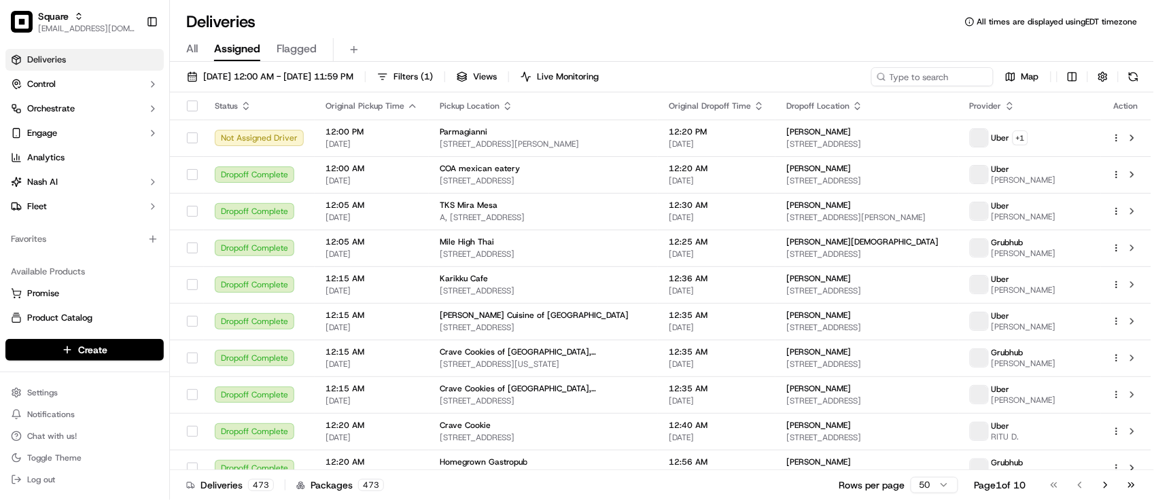
click at [69, 250] on div "Favorites" at bounding box center [84, 239] width 169 height 33
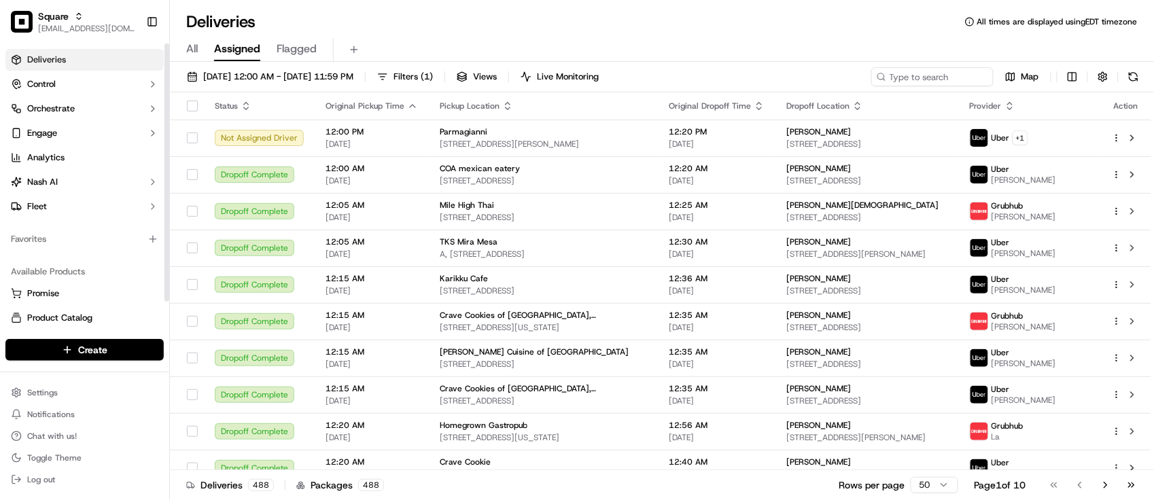
click at [17, 249] on div "Favorites" at bounding box center [84, 239] width 158 height 22
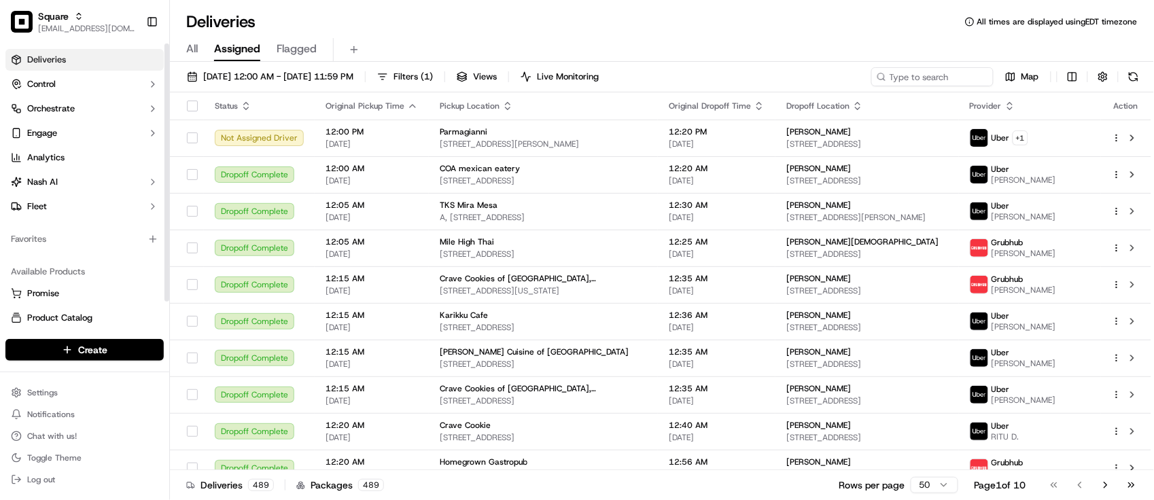
click at [943, 52] on div "All Assigned Flagged" at bounding box center [662, 50] width 984 height 24
click at [950, 76] on input at bounding box center [912, 76] width 163 height 19
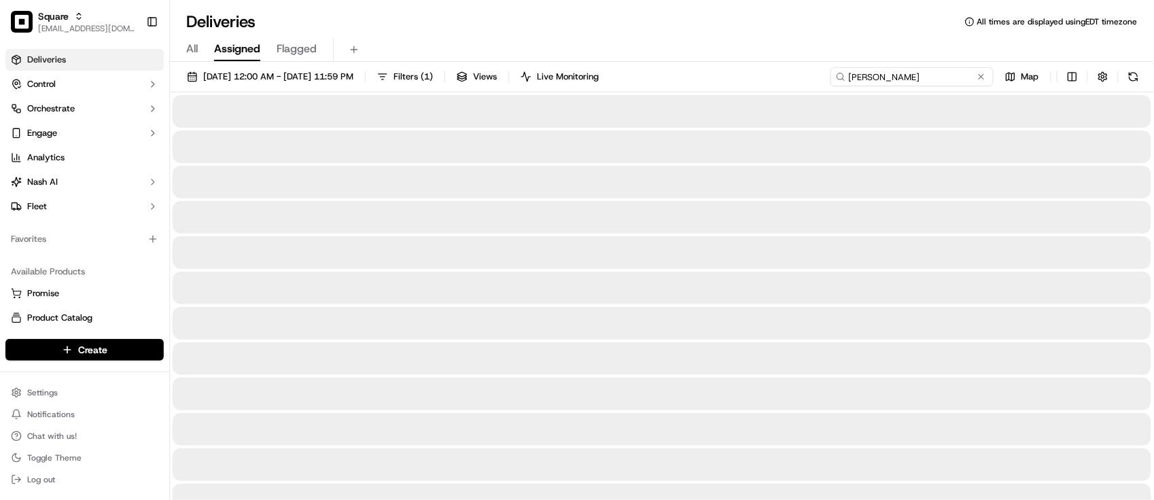
type input "[PERSON_NAME]"
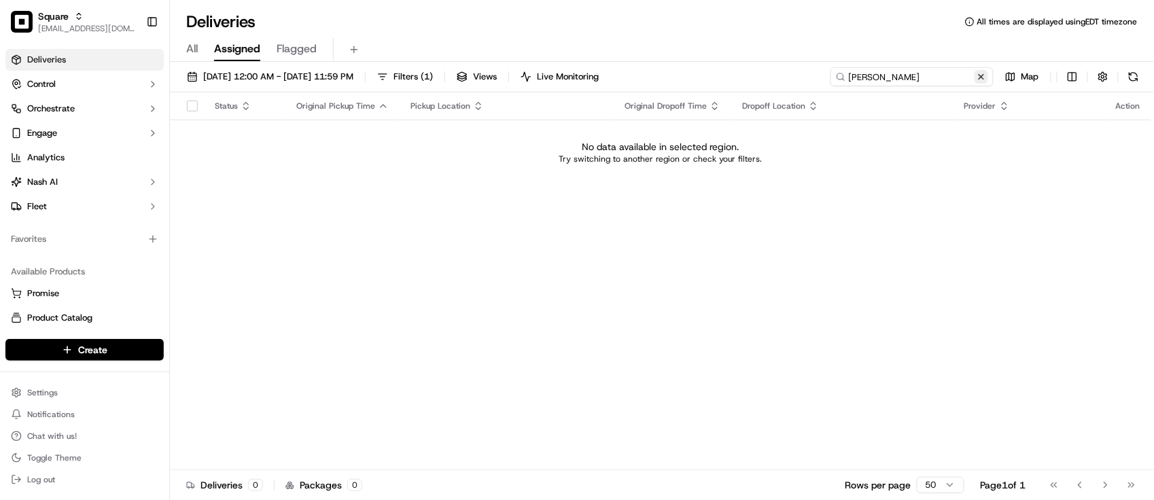
click at [988, 73] on input "[PERSON_NAME]" at bounding box center [912, 76] width 163 height 19
click at [981, 69] on input "[PERSON_NAME]" at bounding box center [912, 76] width 163 height 19
click at [985, 73] on button at bounding box center [982, 77] width 14 height 14
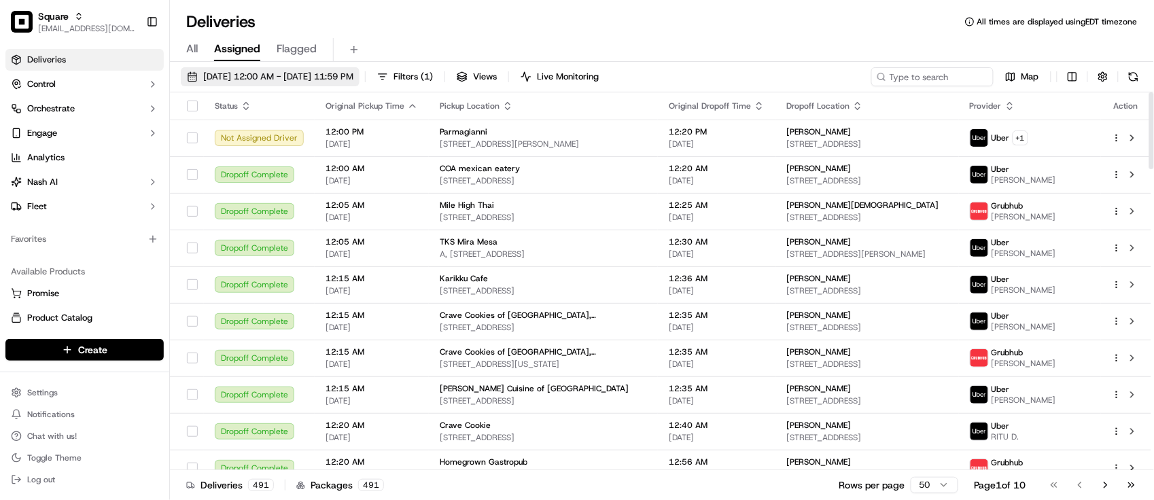
click at [300, 72] on span "[DATE] 12:00 AM - [DATE] 11:59 PM" at bounding box center [278, 77] width 150 height 12
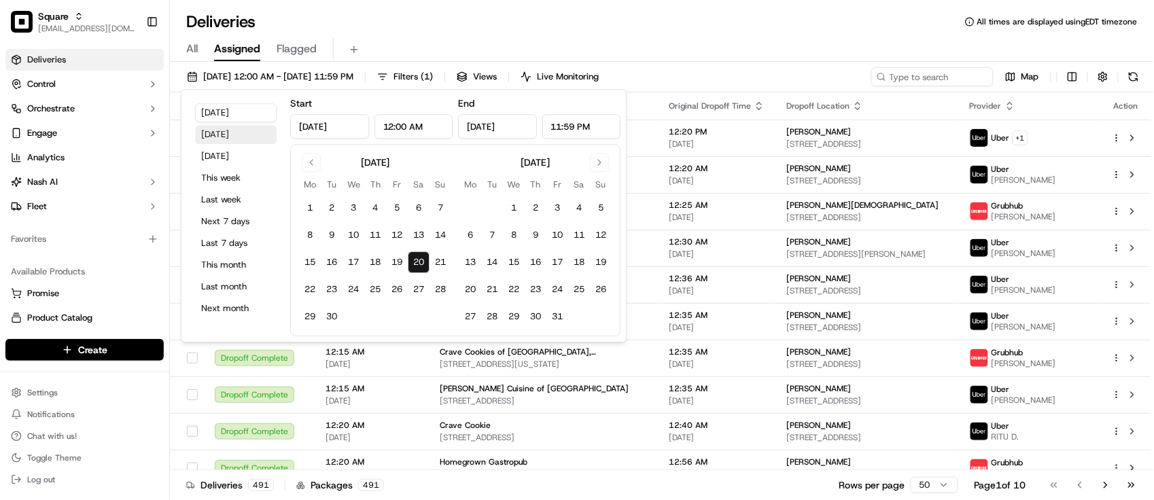
click at [250, 135] on button "[DATE]" at bounding box center [236, 134] width 82 height 19
type input "[DATE]"
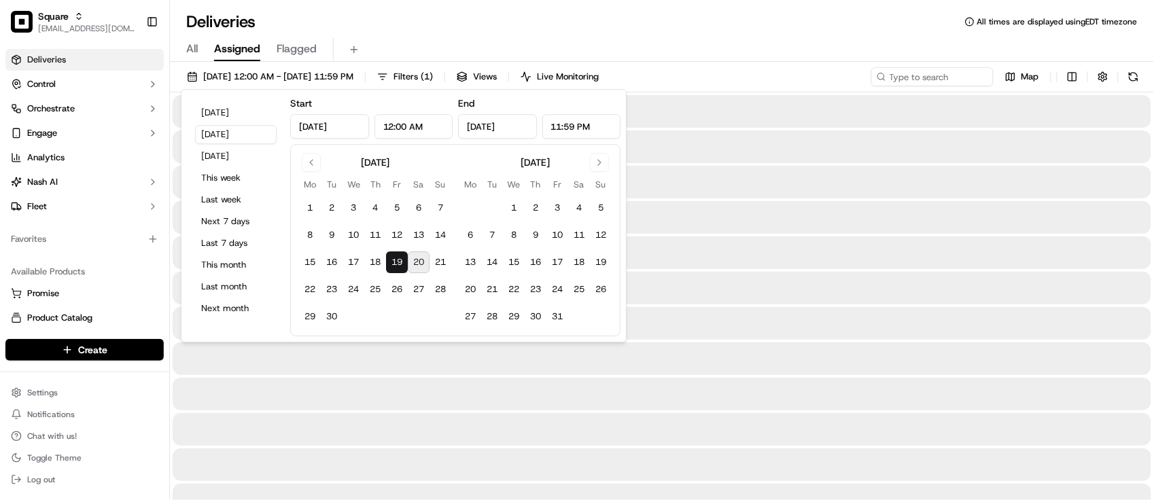
click at [584, 27] on div "Deliveries All times are displayed using EDT timezone" at bounding box center [662, 22] width 984 height 22
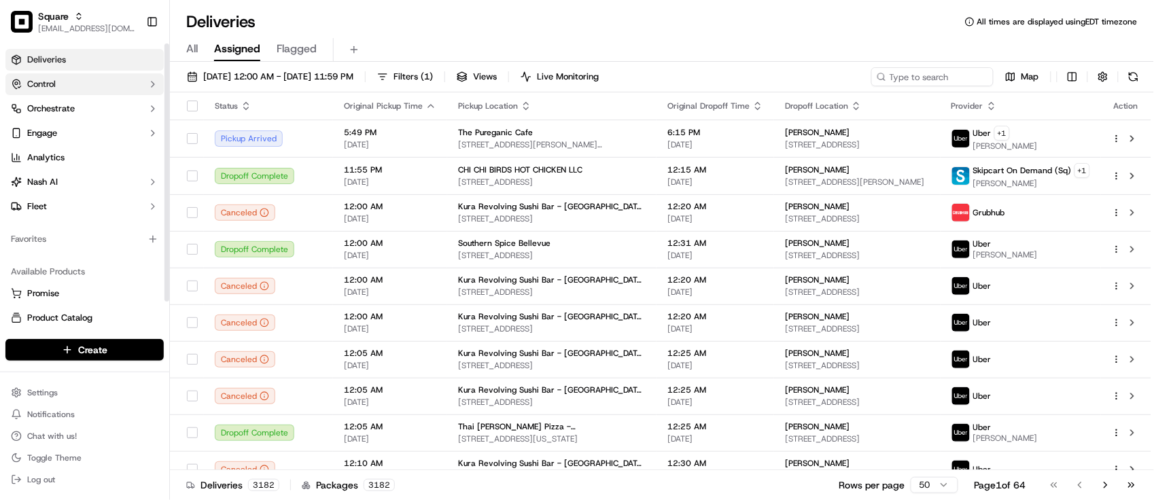
click at [58, 93] on button "Control" at bounding box center [84, 84] width 158 height 22
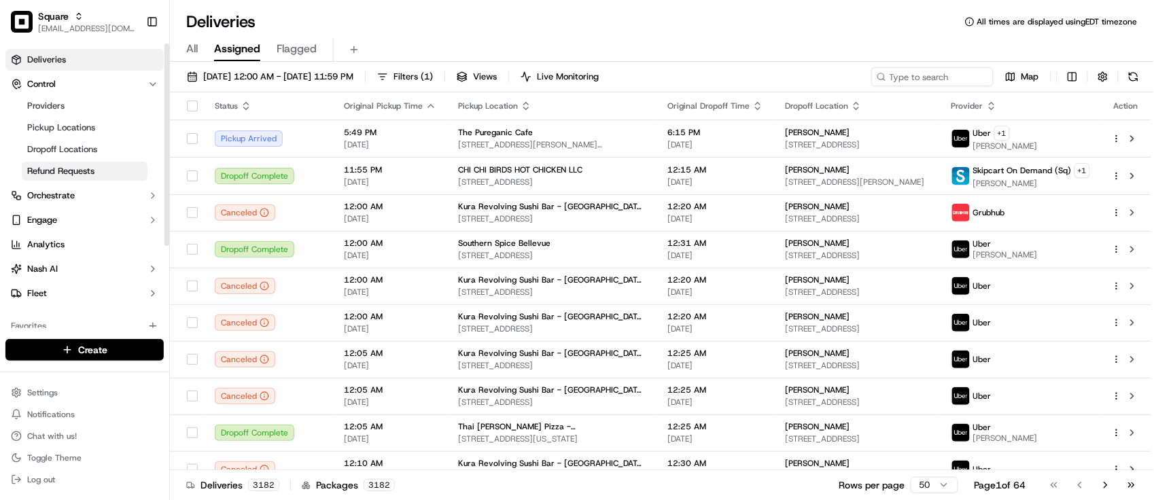
click at [75, 164] on link "Refund Requests" at bounding box center [85, 171] width 126 height 19
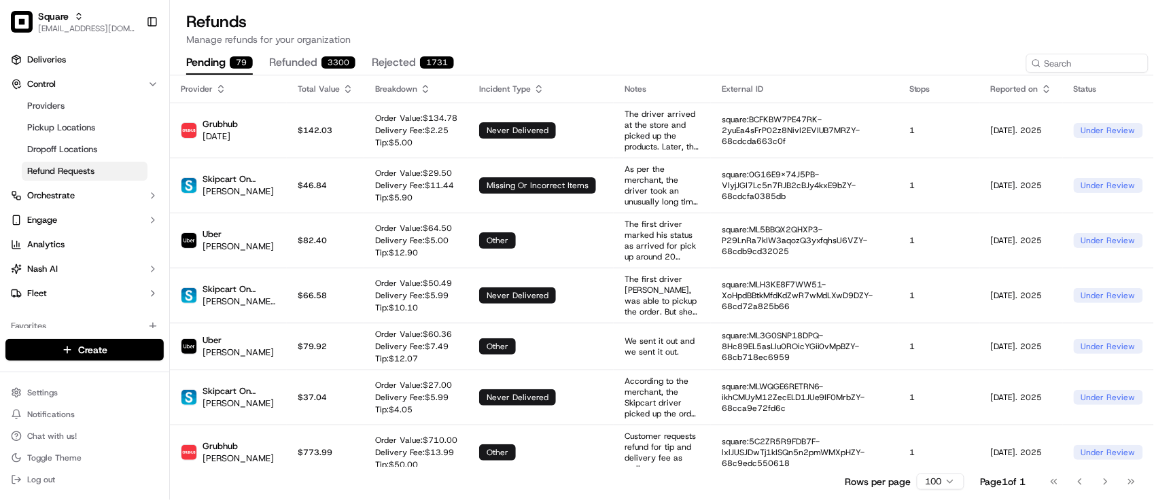
click at [277, 54] on button "refunded 3300" at bounding box center [312, 63] width 86 height 23
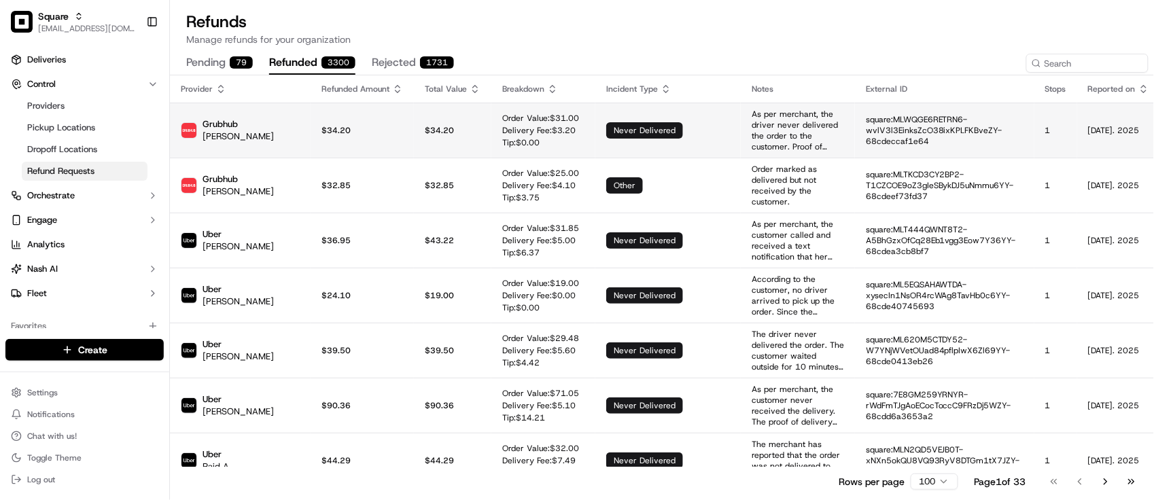
click at [595, 120] on td "never delivered" at bounding box center [667, 130] width 145 height 55
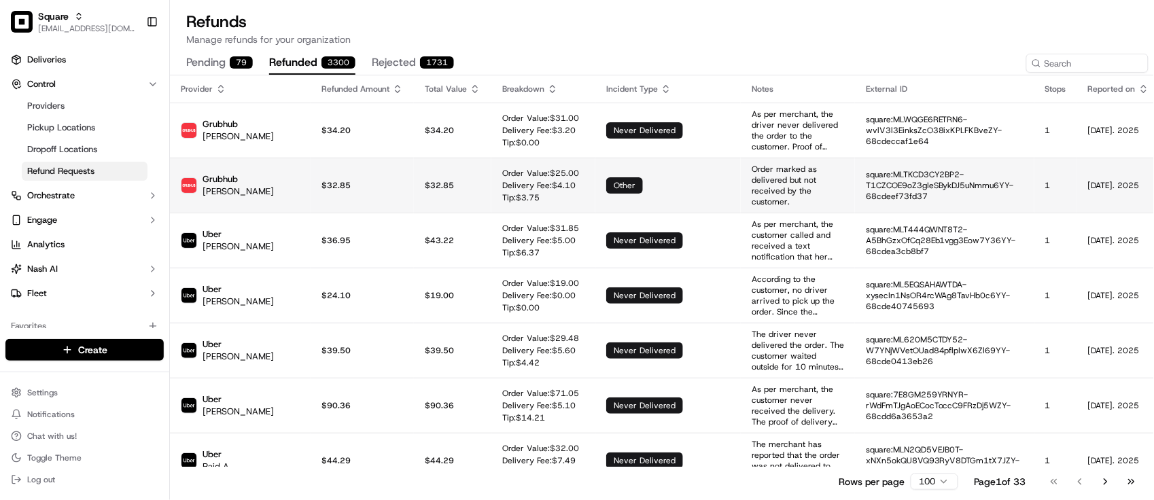
click at [534, 188] on td "Order Value: $ 25.00 Delivery Fee: $ 4.10 Tip: $ 3.75" at bounding box center [543, 185] width 104 height 55
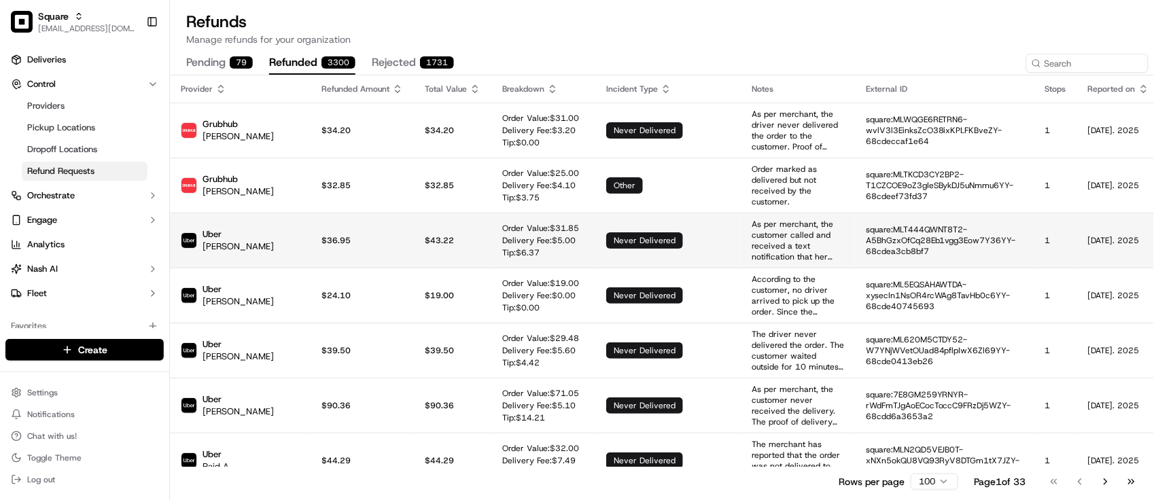
click at [513, 235] on p "Delivery Fee: $ 5.00" at bounding box center [540, 240] width 77 height 11
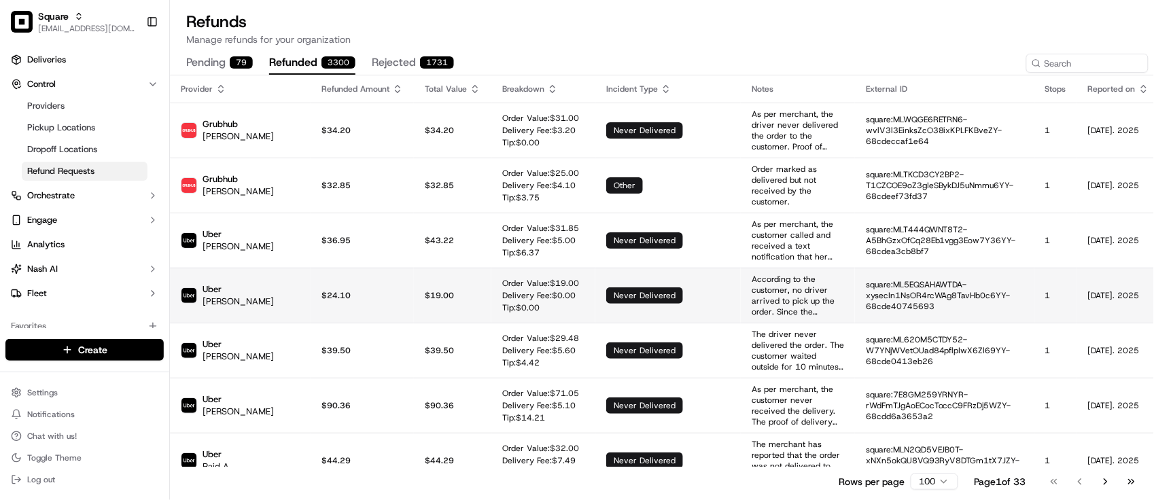
click at [491, 314] on td "Order Value: $ 19.00 Delivery Fee: $ 0.00 Tip: $ 0.00" at bounding box center [543, 295] width 104 height 55
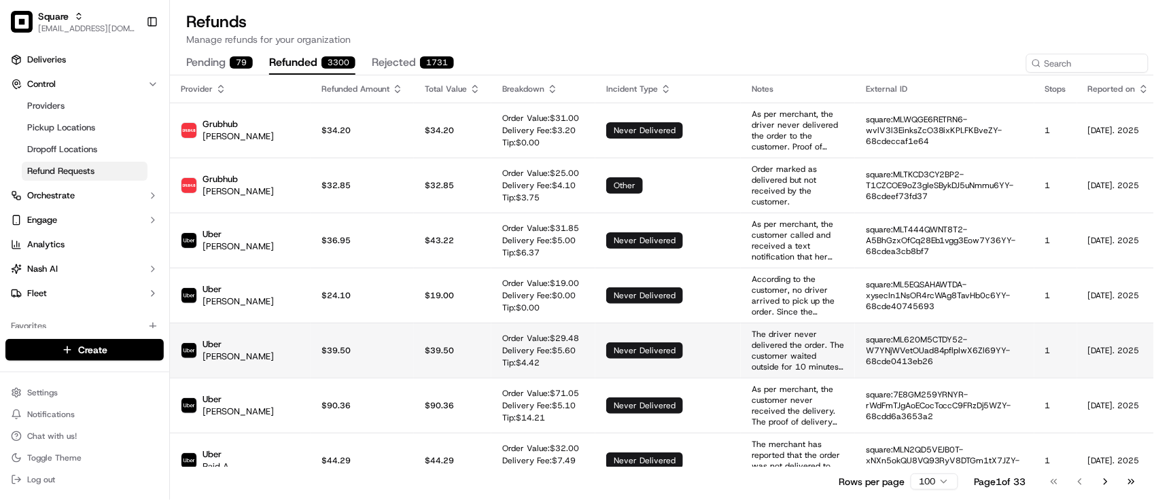
click at [425, 351] on p "$ 39.50" at bounding box center [453, 350] width 56 height 11
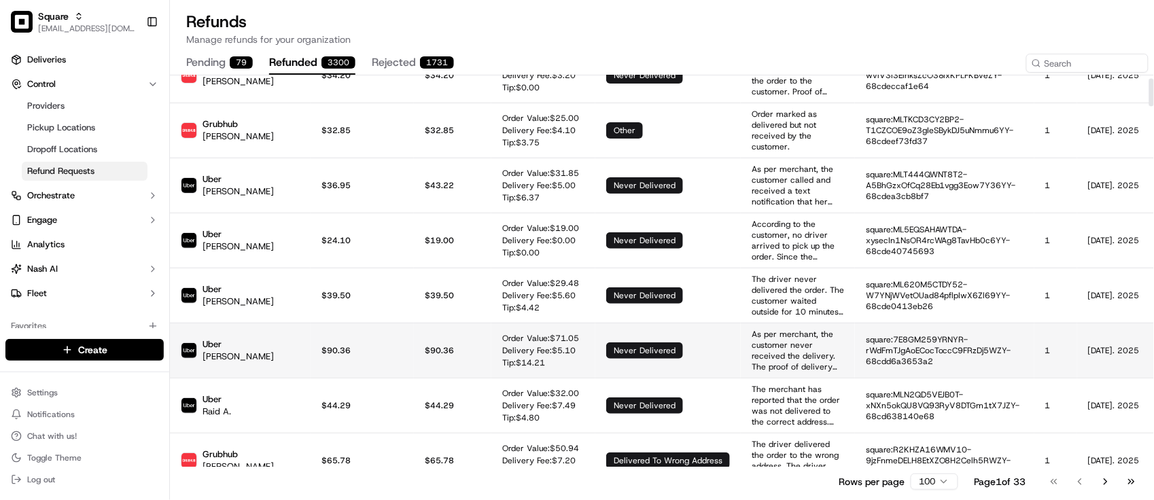
scroll to position [85, 0]
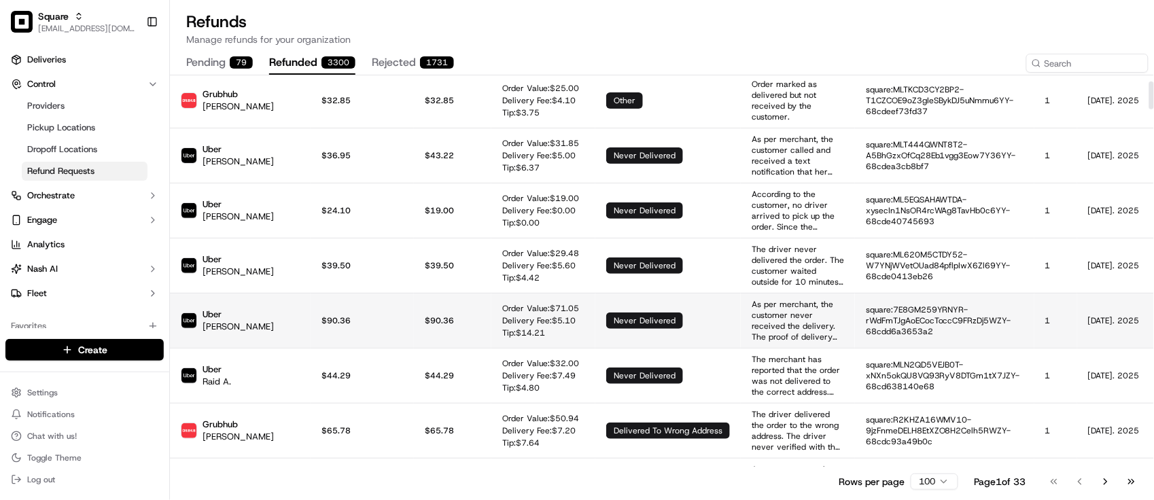
click at [491, 331] on td "Order Value: $ 71.05 Delivery Fee: $ 5.10 Tip: $ 14.21" at bounding box center [543, 320] width 104 height 55
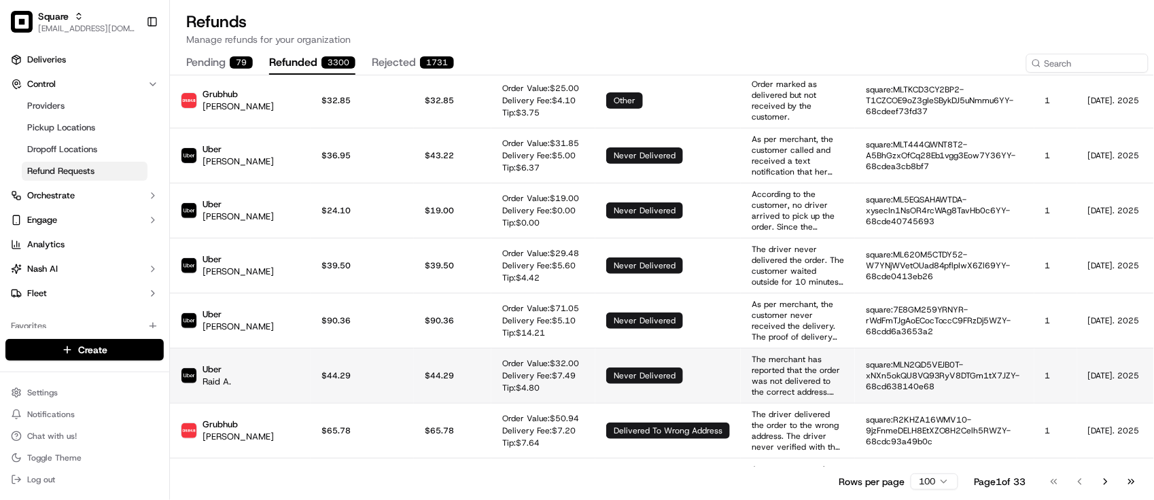
click at [433, 368] on td "$ 44.29" at bounding box center [452, 375] width 77 height 55
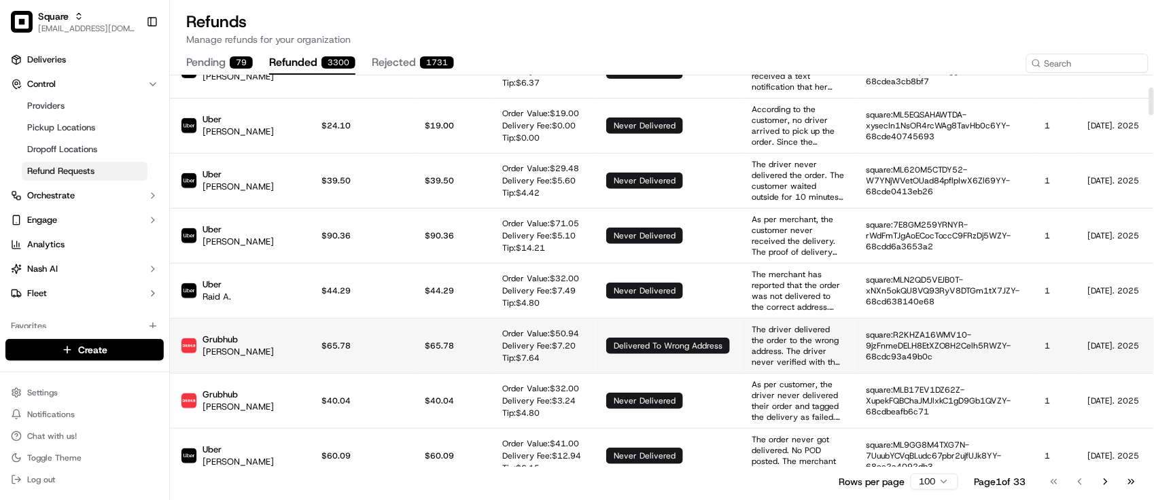
click at [438, 358] on td "$ 65.78" at bounding box center [452, 345] width 77 height 55
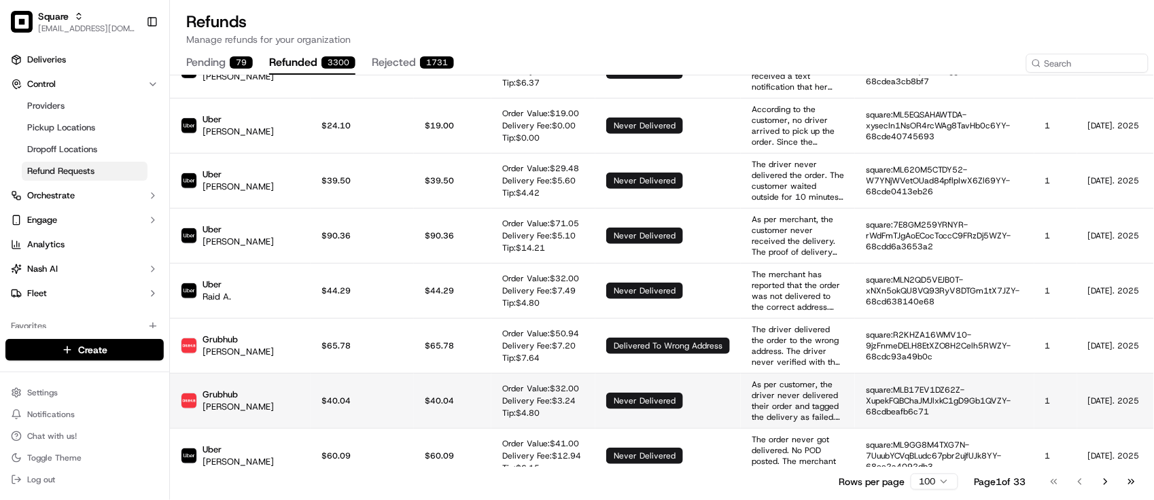
click at [425, 396] on p "$ 40.04" at bounding box center [453, 401] width 56 height 11
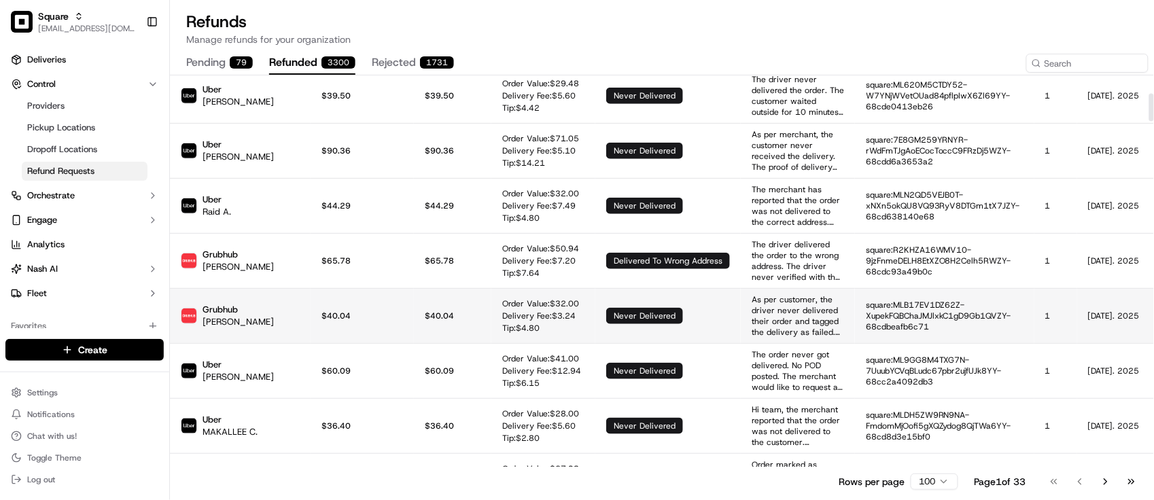
click at [425, 379] on td "$ 60.09" at bounding box center [452, 370] width 77 height 55
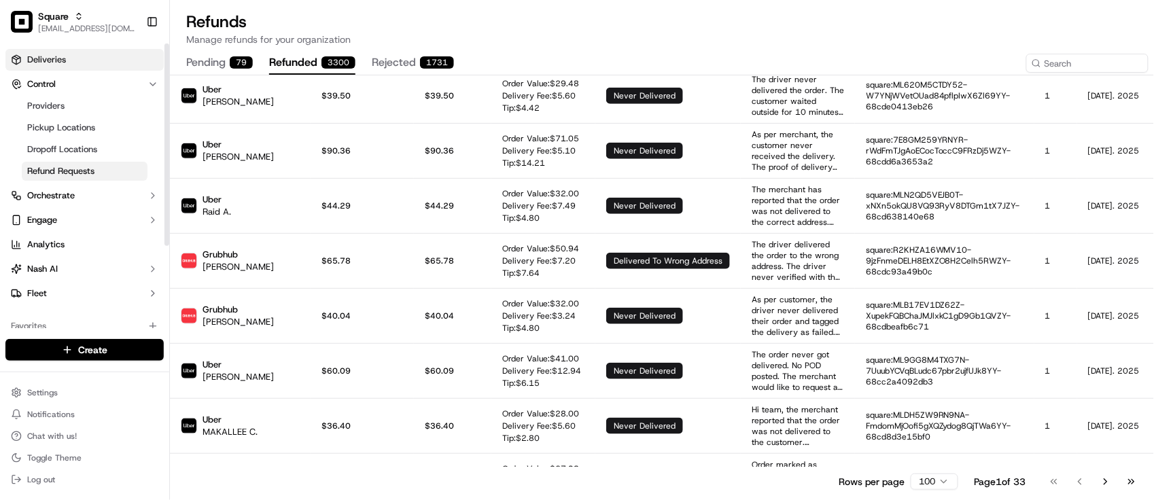
click at [75, 65] on link "Deliveries" at bounding box center [84, 60] width 158 height 22
